Goal: Task Accomplishment & Management: Complete application form

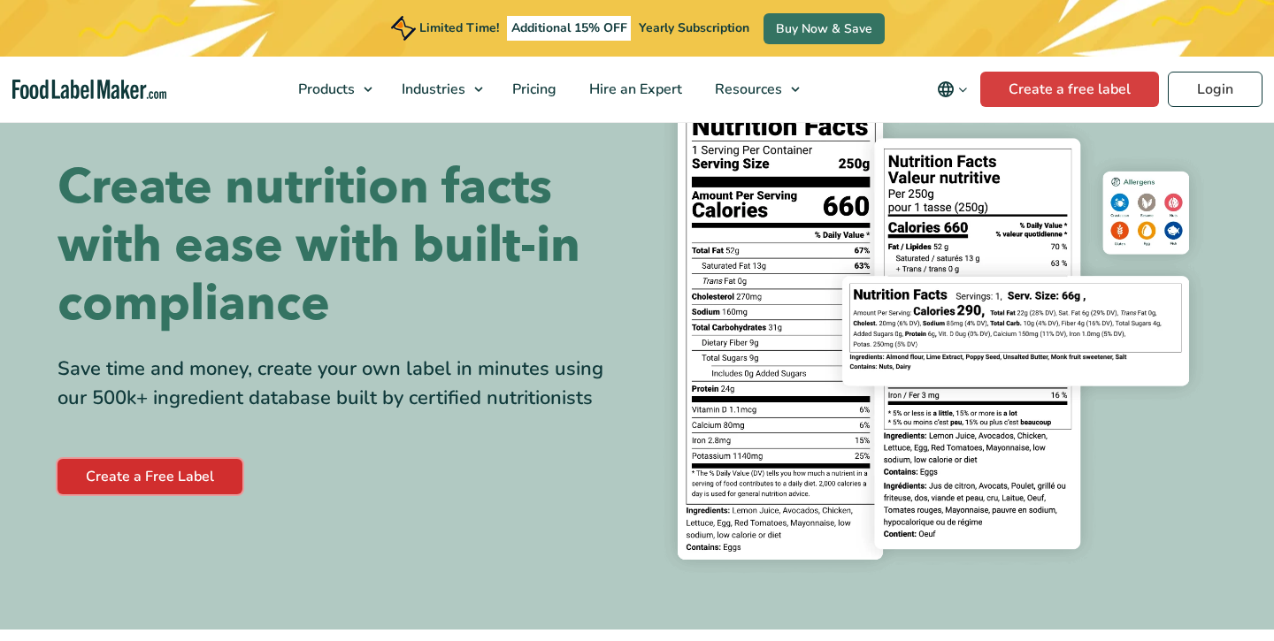
click at [192, 466] on link "Create a Free Label" at bounding box center [150, 476] width 185 height 35
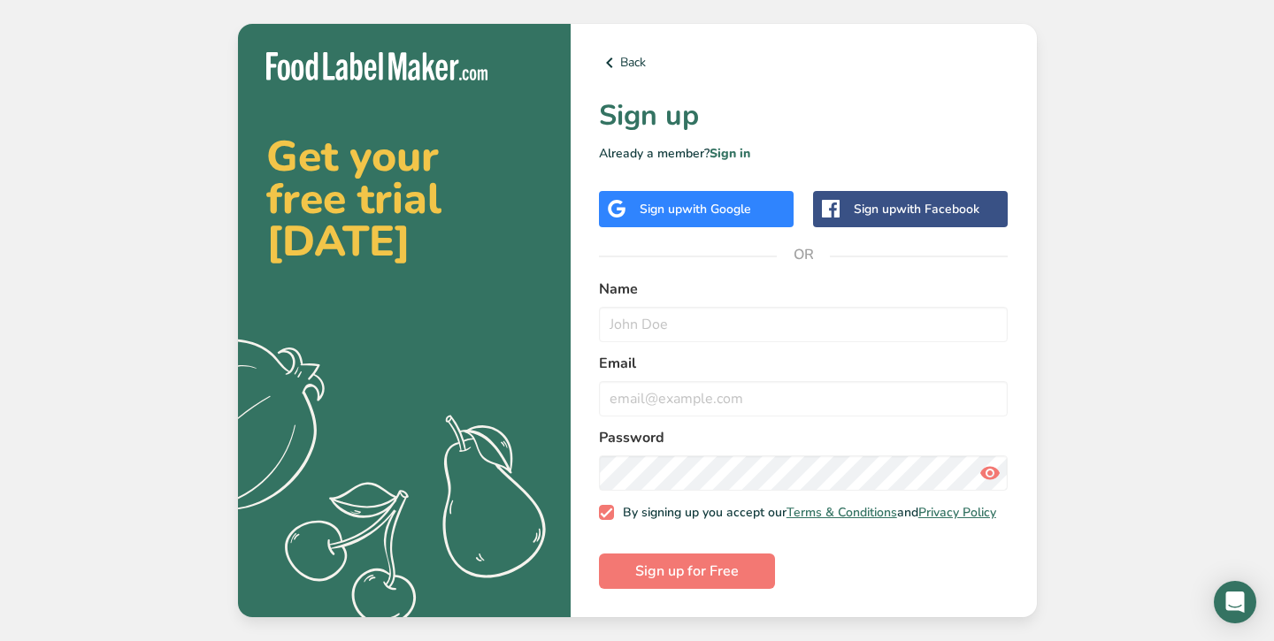
click at [721, 211] on span "with Google" at bounding box center [716, 209] width 69 height 17
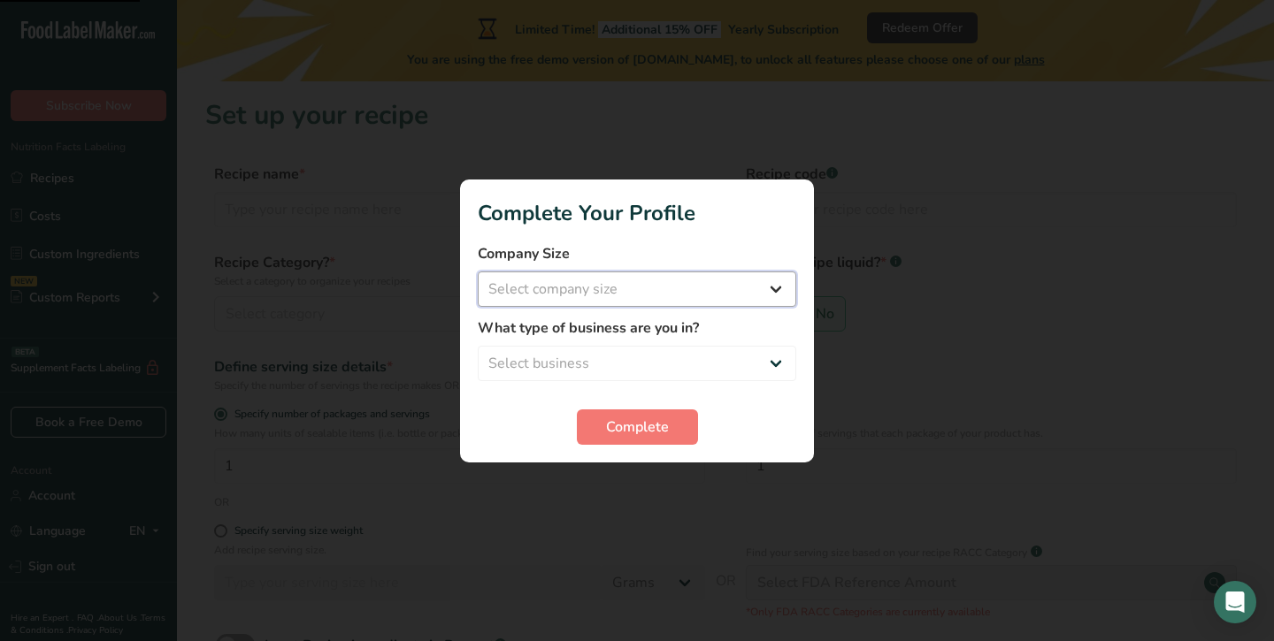
click at [607, 293] on select "Select company size Fewer than 10 Employees 10 to 50 Employees 51 to 500 Employ…" at bounding box center [637, 289] width 318 height 35
click at [604, 302] on select "Fewer than 10 Employees 10 to 50 Employees 51 to 500 Employees Over 500 Employe…" at bounding box center [637, 289] width 318 height 35
select select "1"
click at [574, 363] on select "Select business Packaged Food Manufacturer Restaurant & Cafe Bakery Meal Plans …" at bounding box center [637, 363] width 318 height 35
select select "4"
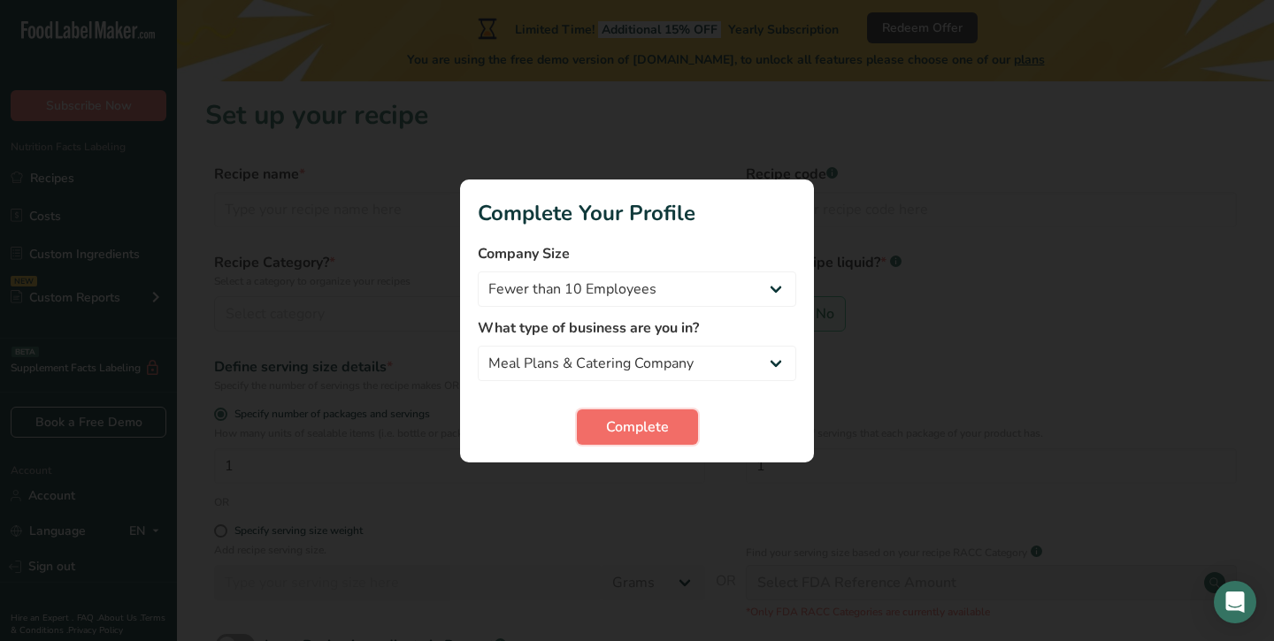
click at [657, 428] on span "Complete" at bounding box center [637, 427] width 63 height 21
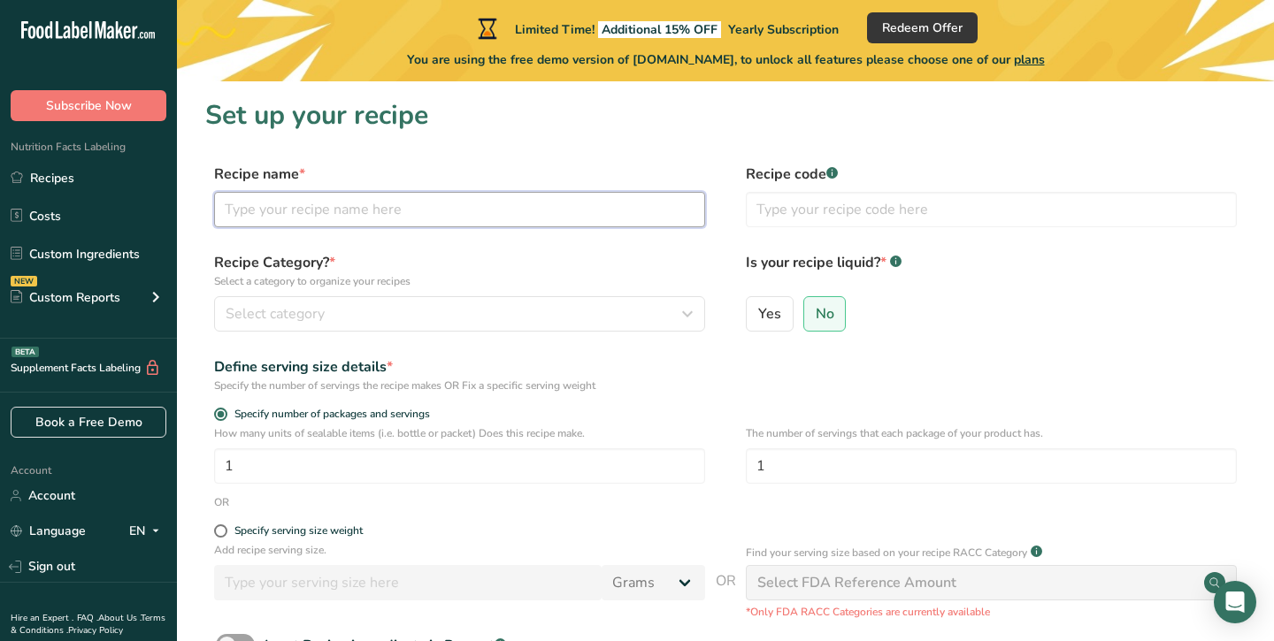
click at [329, 216] on input "text" at bounding box center [459, 209] width 491 height 35
type input "s"
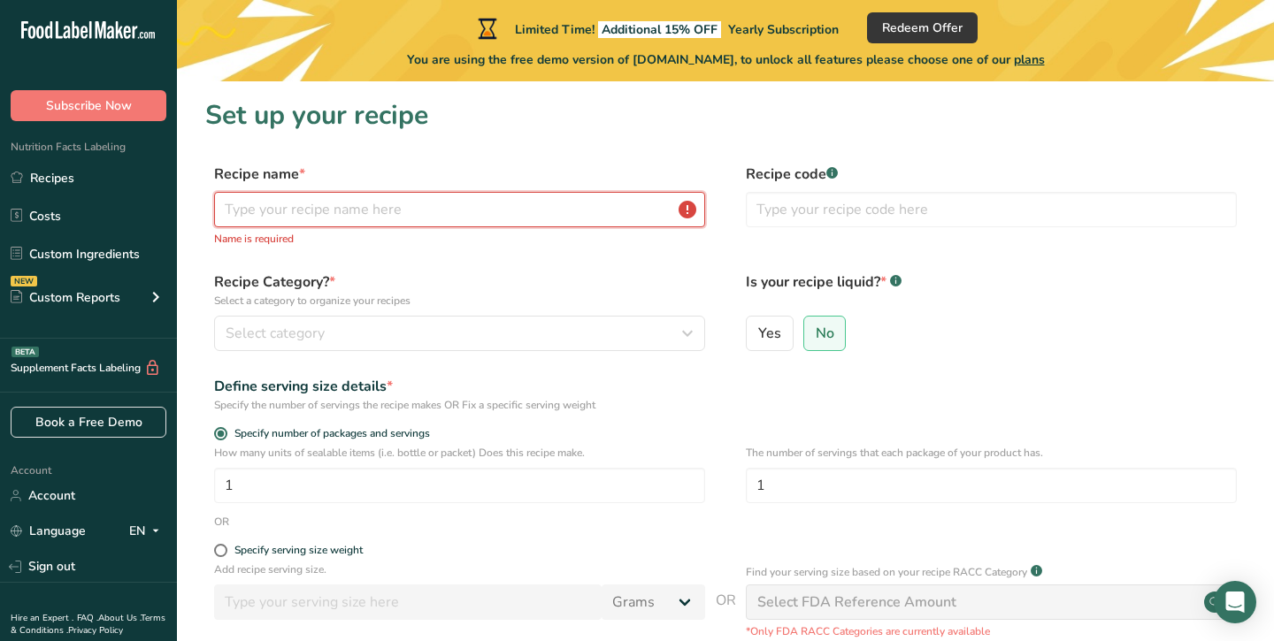
type input "w"
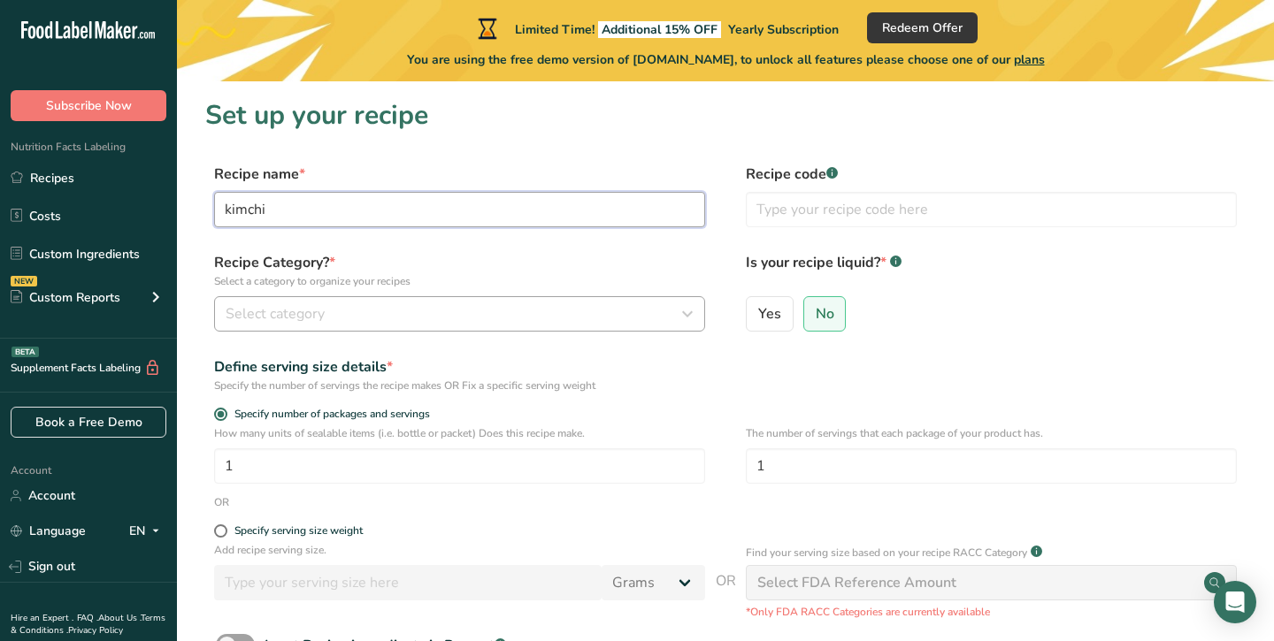
type input "kimchi"
click at [333, 314] on div "Select category" at bounding box center [454, 313] width 457 height 21
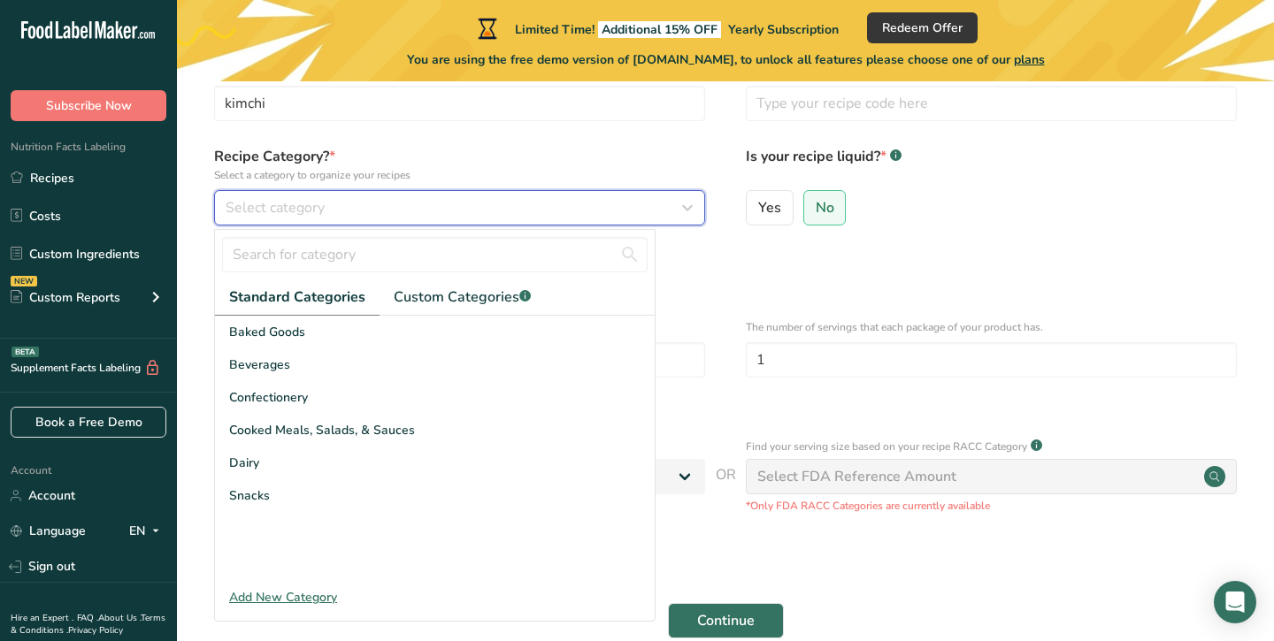
scroll to position [125, 0]
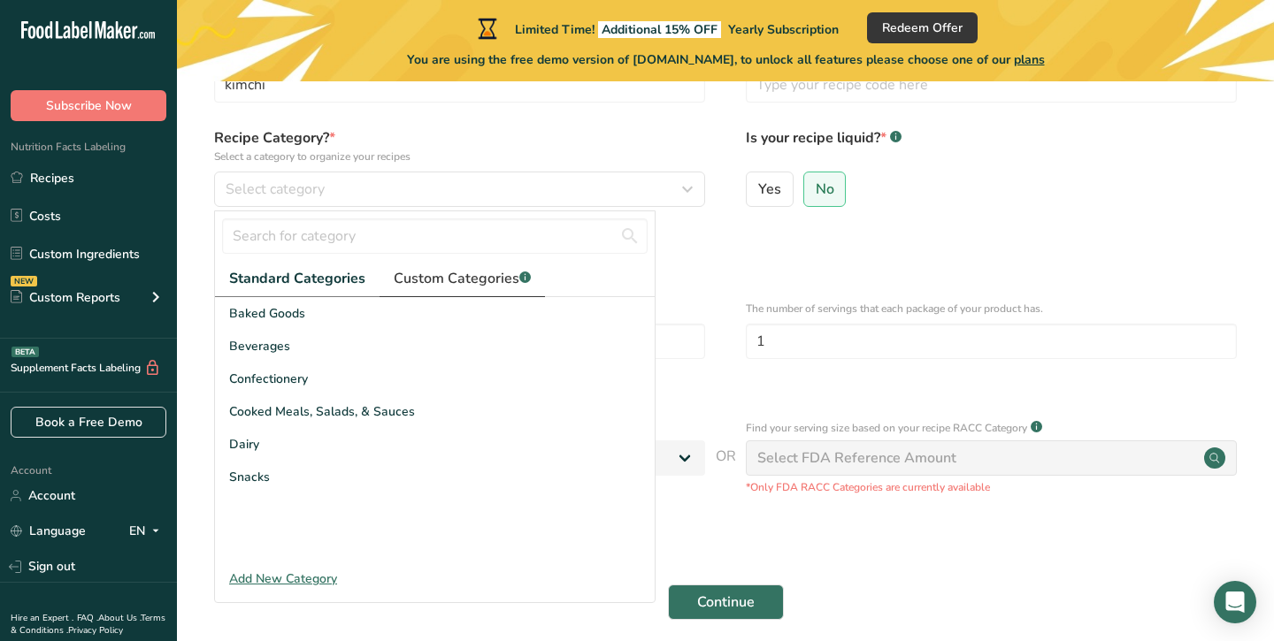
click at [449, 278] on span "Custom Categories .a-a{fill:#347362;}.b-a{fill:#fff;}" at bounding box center [462, 278] width 137 height 21
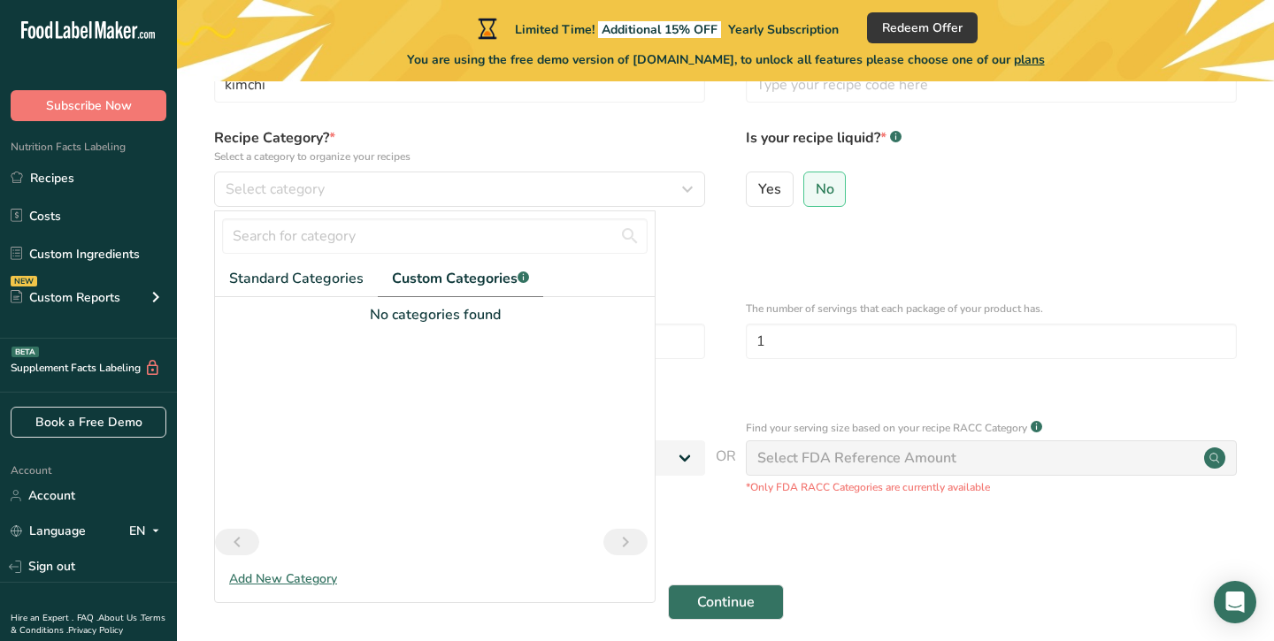
click at [325, 260] on div at bounding box center [435, 236] width 440 height 50
click at [309, 269] on span "Standard Categories" at bounding box center [296, 278] width 134 height 21
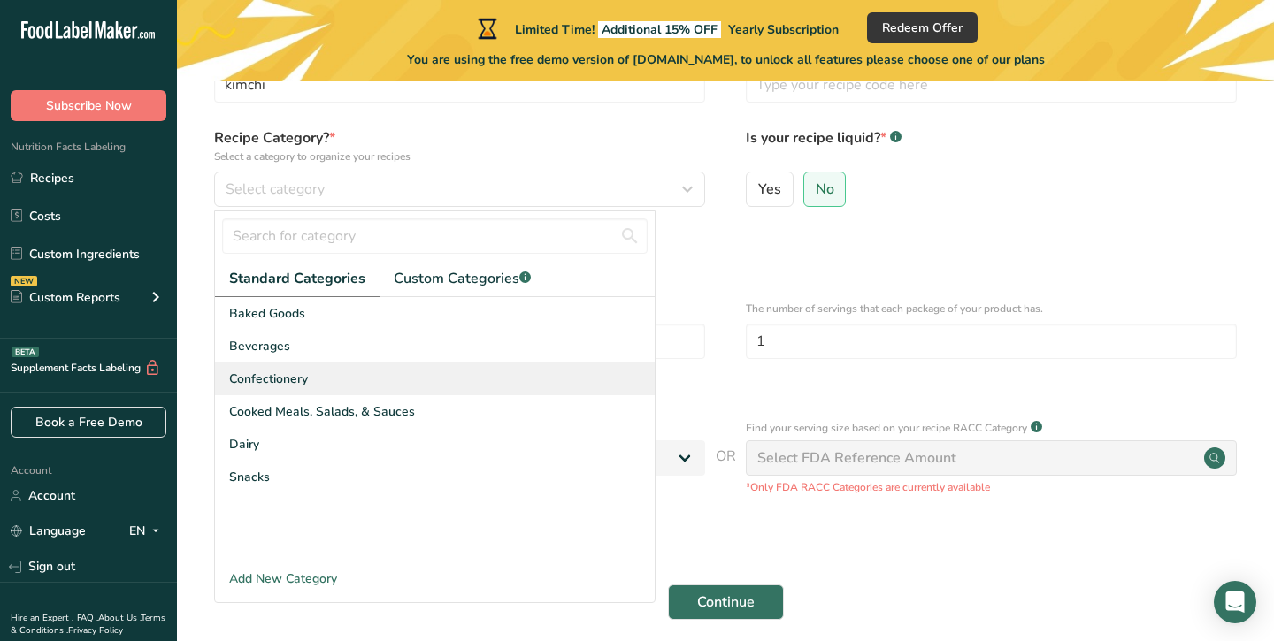
click at [336, 387] on div "Confectionery" at bounding box center [435, 379] width 440 height 33
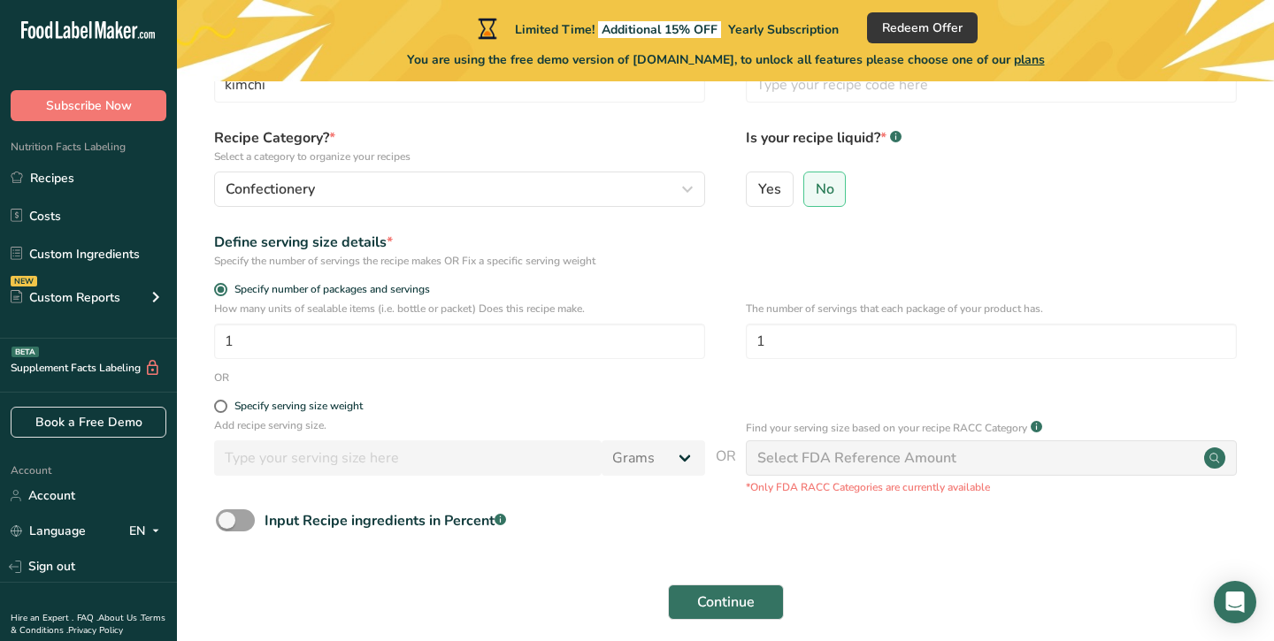
scroll to position [199, 0]
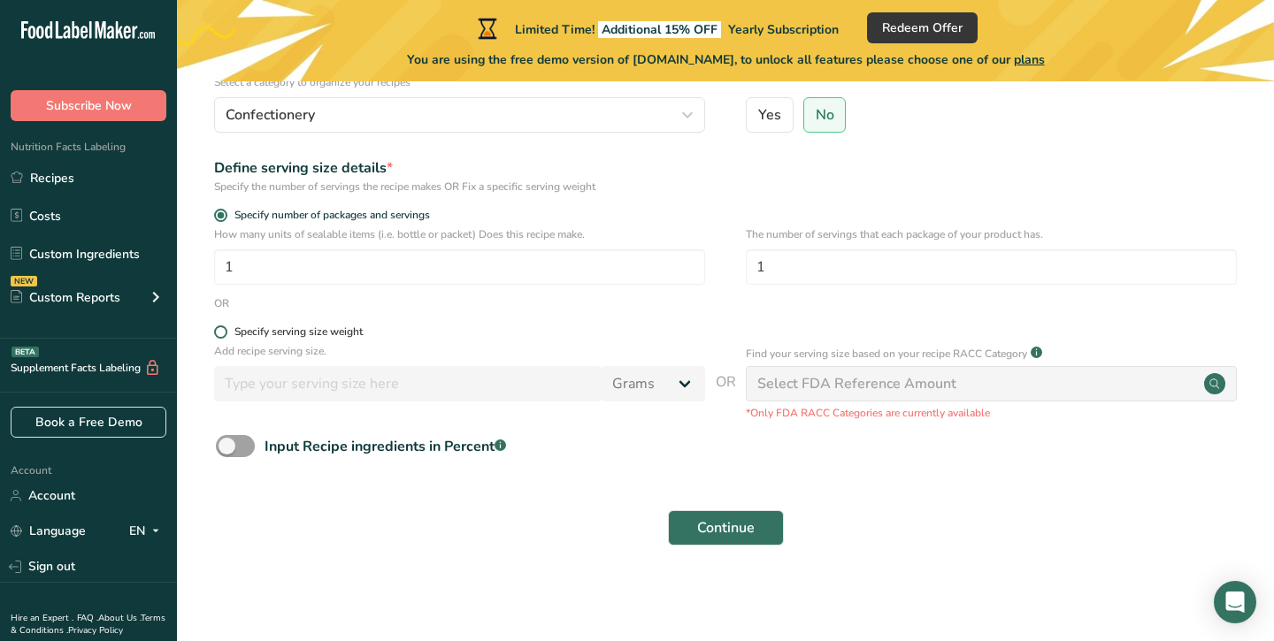
click at [225, 329] on span at bounding box center [220, 332] width 13 height 13
click at [225, 329] on input "Specify serving size weight" at bounding box center [220, 332] width 12 height 12
radio input "true"
radio input "false"
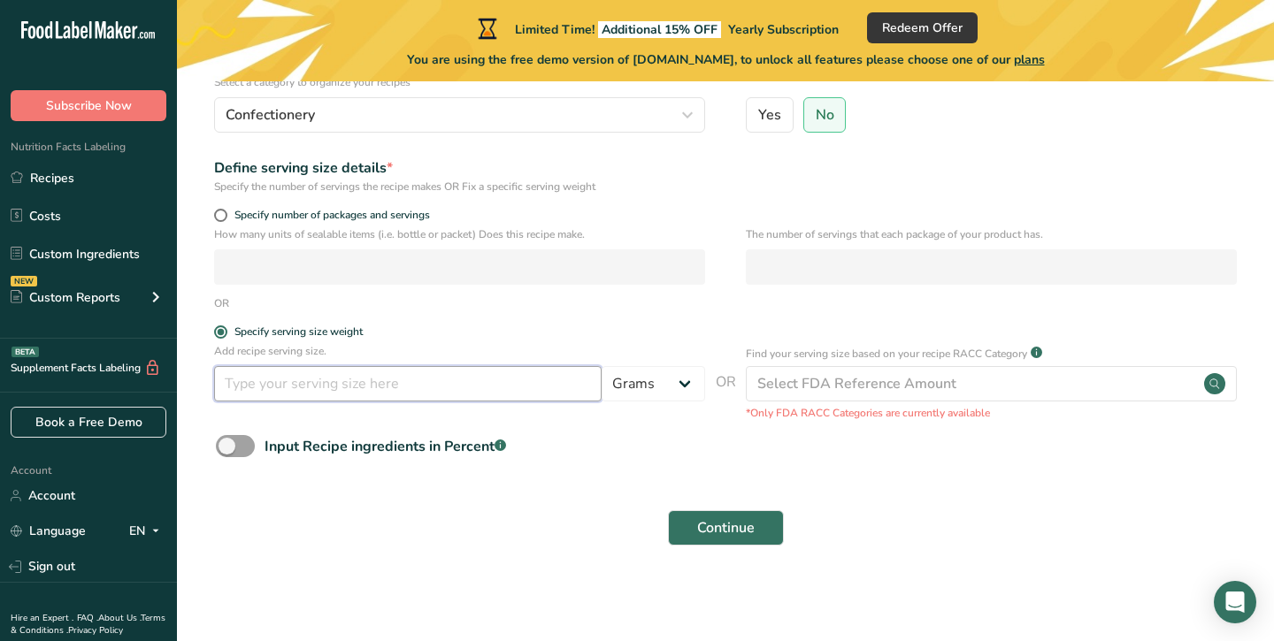
click at [548, 386] on input "number" at bounding box center [408, 383] width 388 height 35
type input "5"
type input "1"
click at [633, 371] on select "Grams kg mg mcg lb oz l mL fl oz tbsp tsp cup qt gallon" at bounding box center [654, 383] width 104 height 35
select select "1"
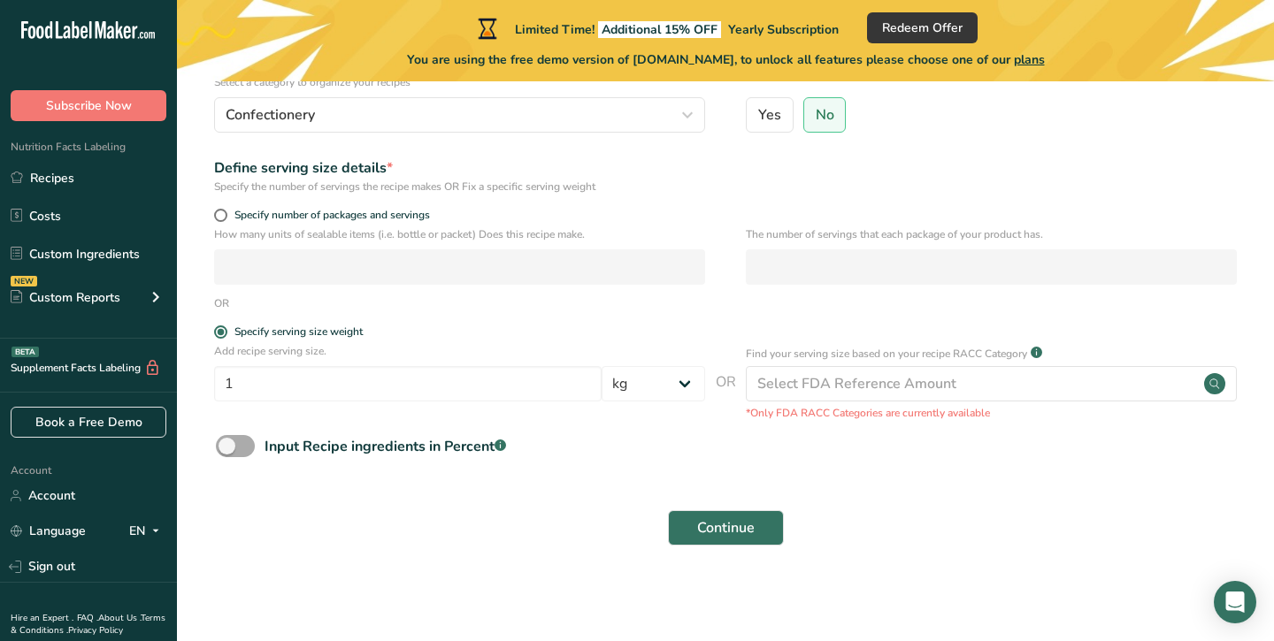
click at [242, 455] on span at bounding box center [235, 446] width 39 height 22
click at [227, 452] on input "Input Recipe ingredients in Percent .a-a{fill:#347362;}.b-a{fill:#fff;}" at bounding box center [222, 447] width 12 height 12
checkbox input "true"
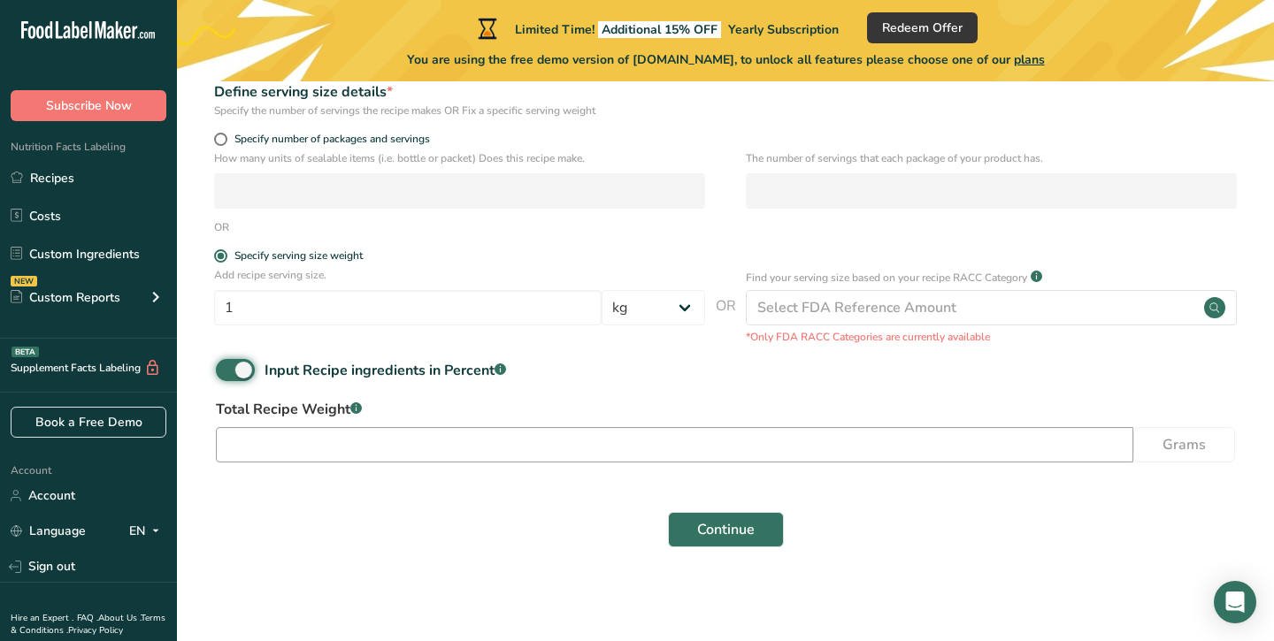
scroll to position [277, 0]
click at [606, 440] on input "number" at bounding box center [674, 443] width 917 height 35
type input "1000"
click at [736, 530] on span "Continue" at bounding box center [726, 528] width 58 height 21
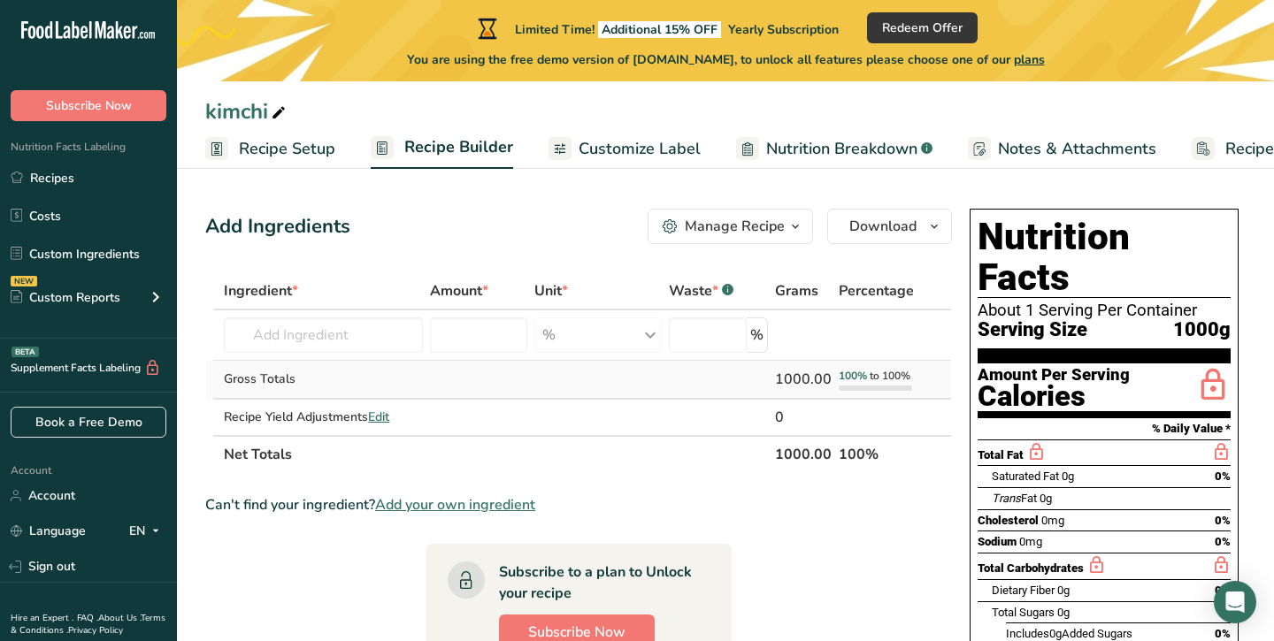
click at [325, 362] on td "Gross Totals" at bounding box center [322, 380] width 205 height 39
click at [326, 339] on input "text" at bounding box center [323, 335] width 198 height 35
click at [272, 116] on icon at bounding box center [279, 113] width 16 height 25
drag, startPoint x: 256, startPoint y: 115, endPoint x: 193, endPoint y: 115, distance: 62.8
click at [193, 115] on div "kimchi" at bounding box center [725, 112] width 1097 height 32
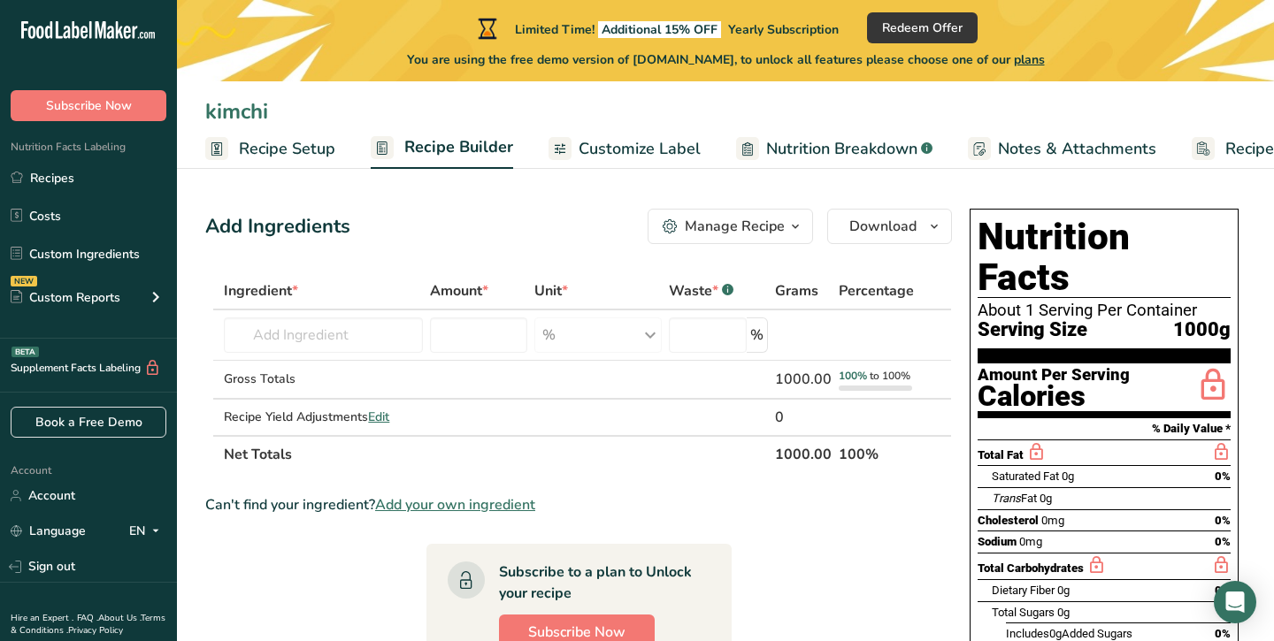
type input "k"
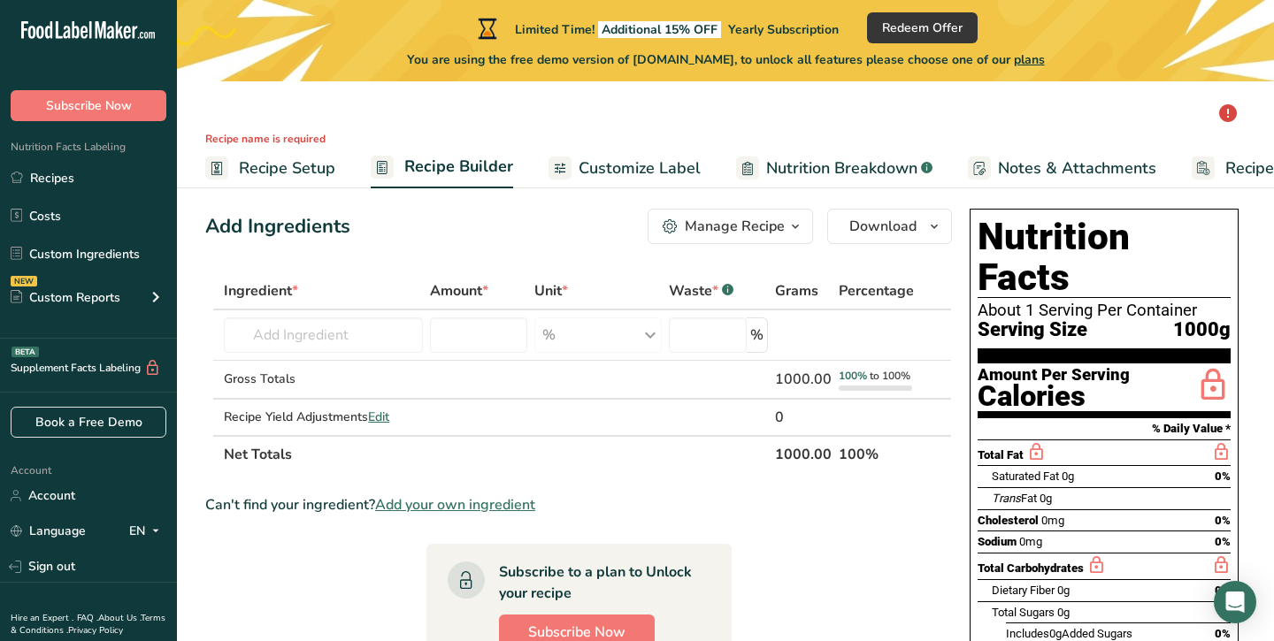
type input "b"
type input "ㅠ"
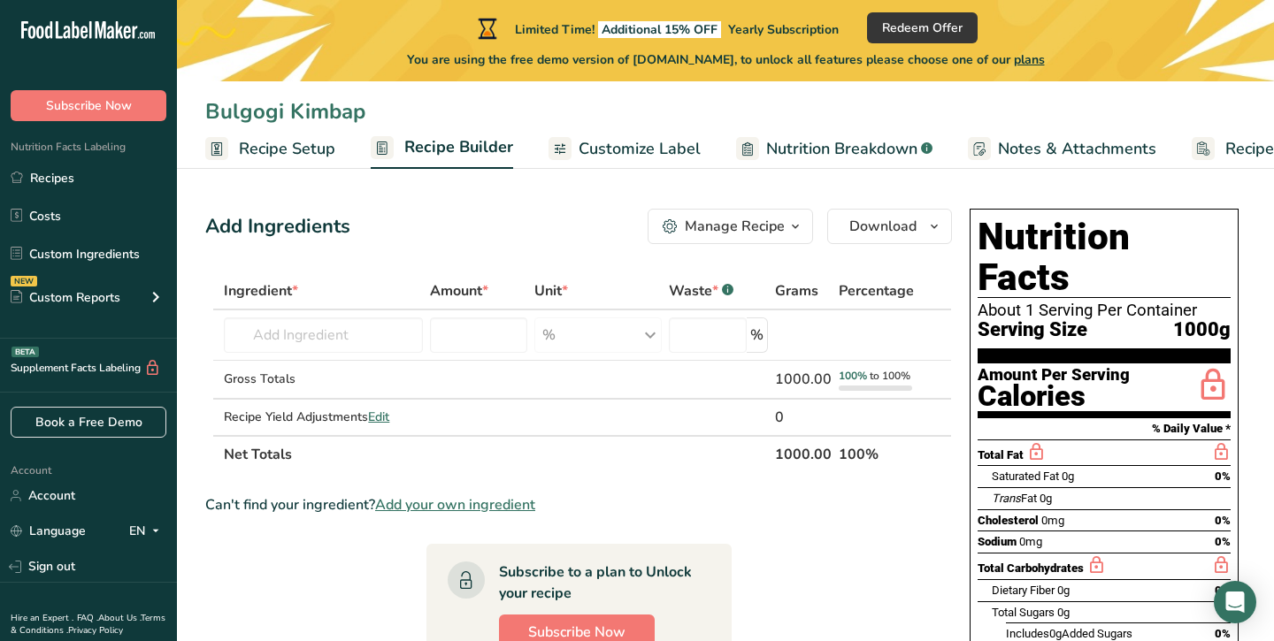
type input "Bulgogi Kimbap"
click at [318, 336] on input "text" at bounding box center [323, 335] width 198 height 35
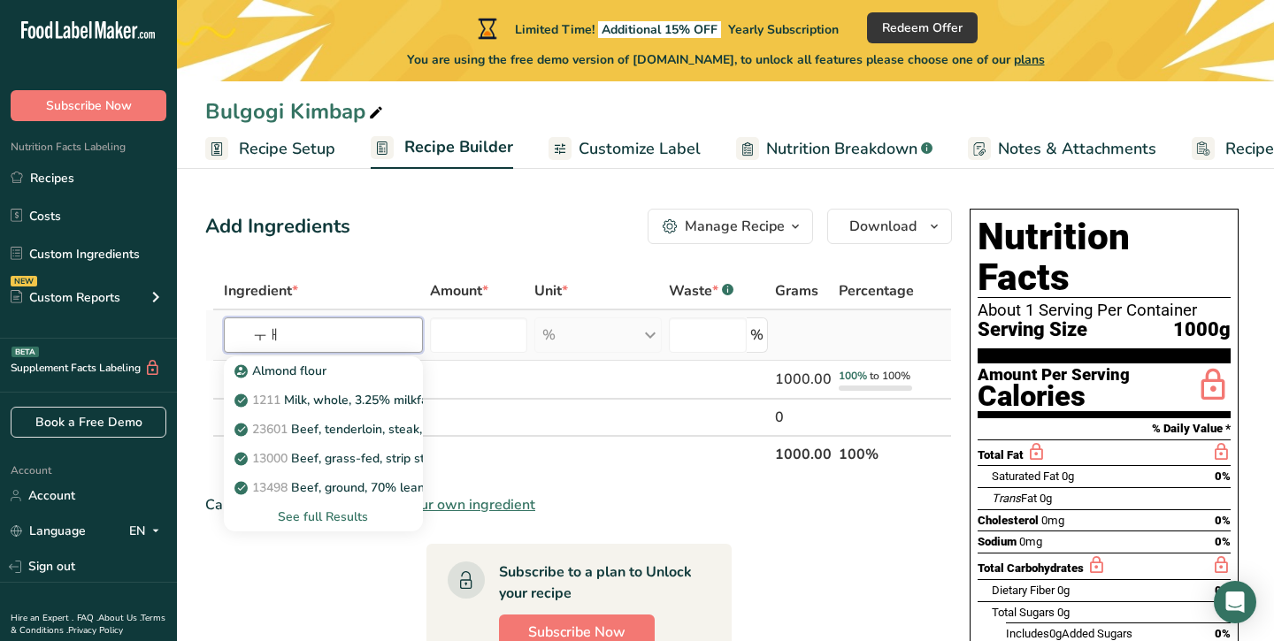
type input "ㅜ"
type input "seaweed"
click at [353, 399] on p "11446 Seaweed, laver, raw" at bounding box center [323, 400] width 170 height 19
type input "Seaweed, laver, raw"
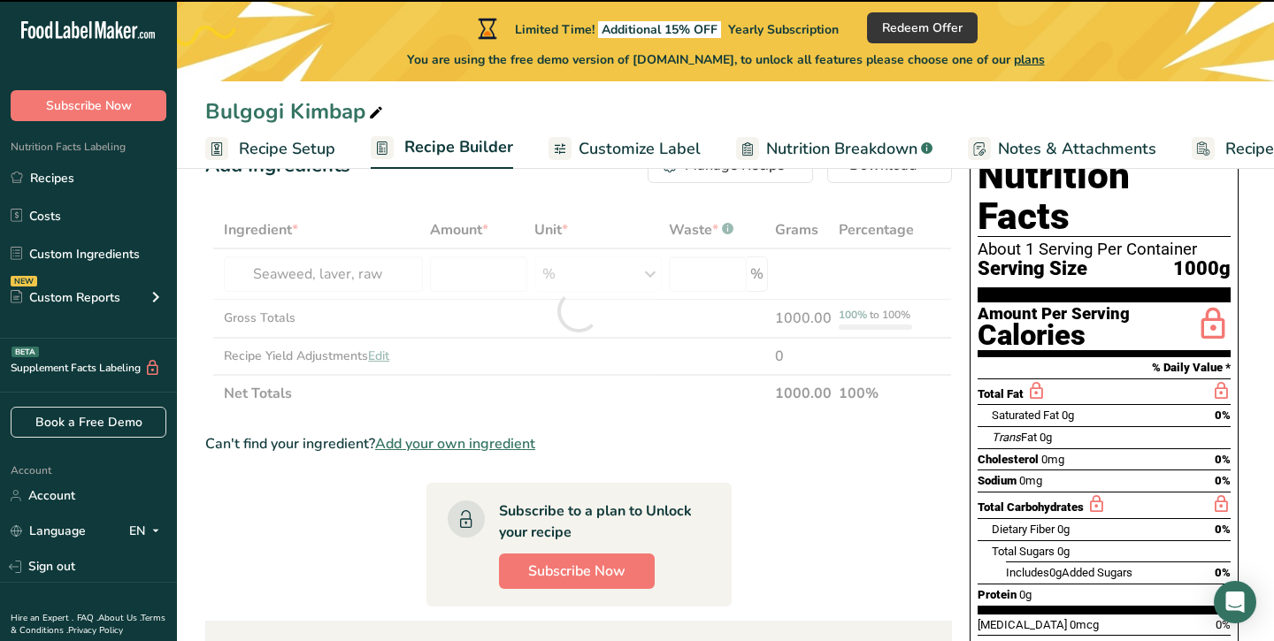
type input "0"
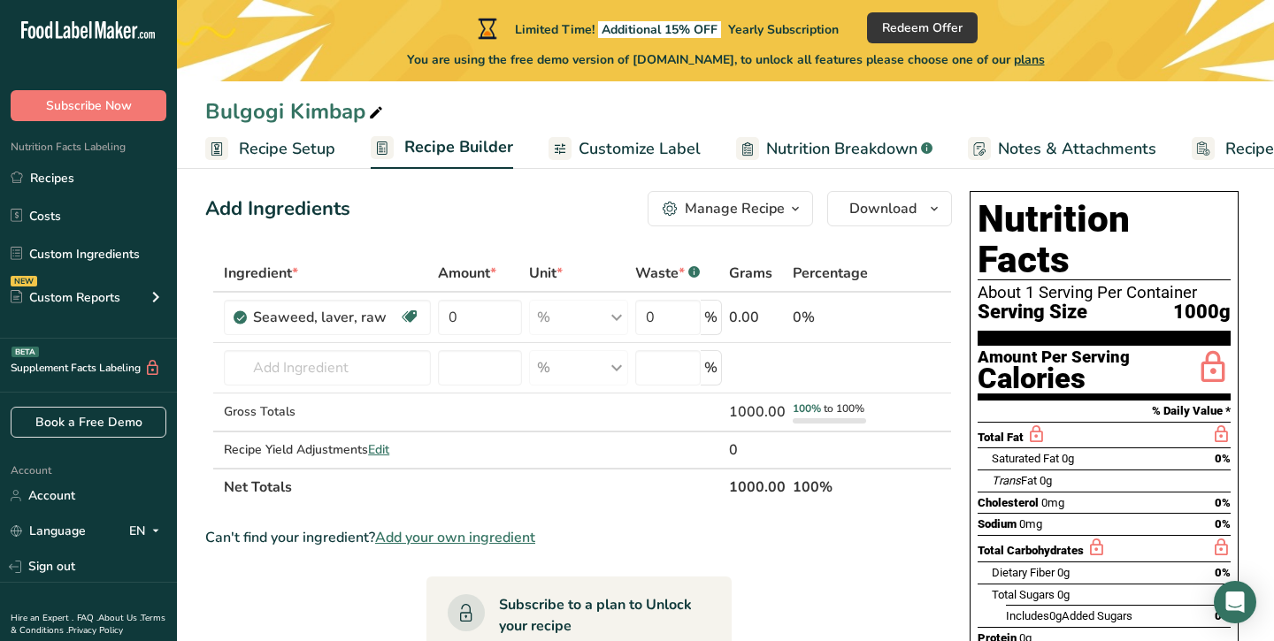
scroll to position [19, 0]
